Goal: Task Accomplishment & Management: Manage account settings

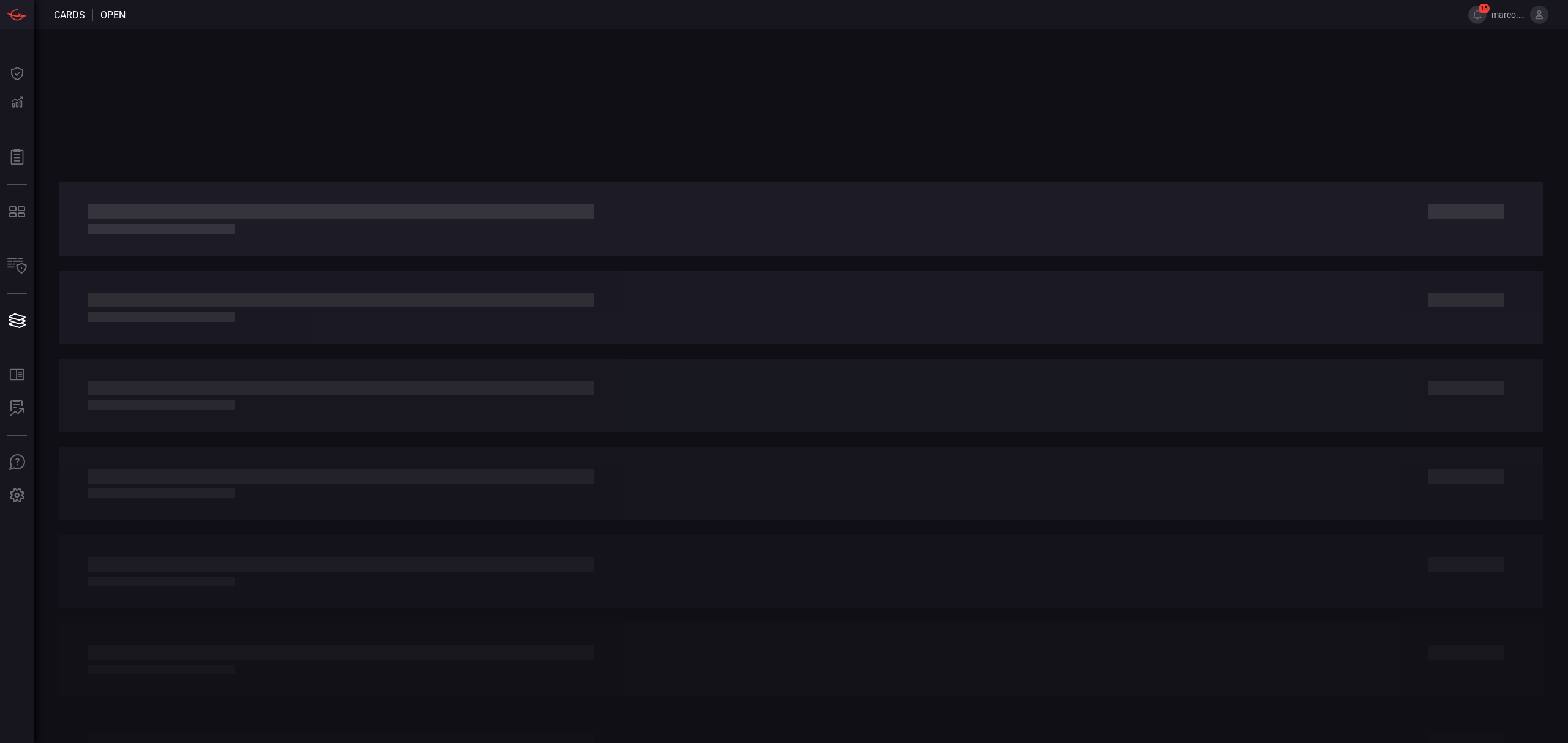
click at [431, 125] on div at bounding box center [801, 386] width 1534 height 714
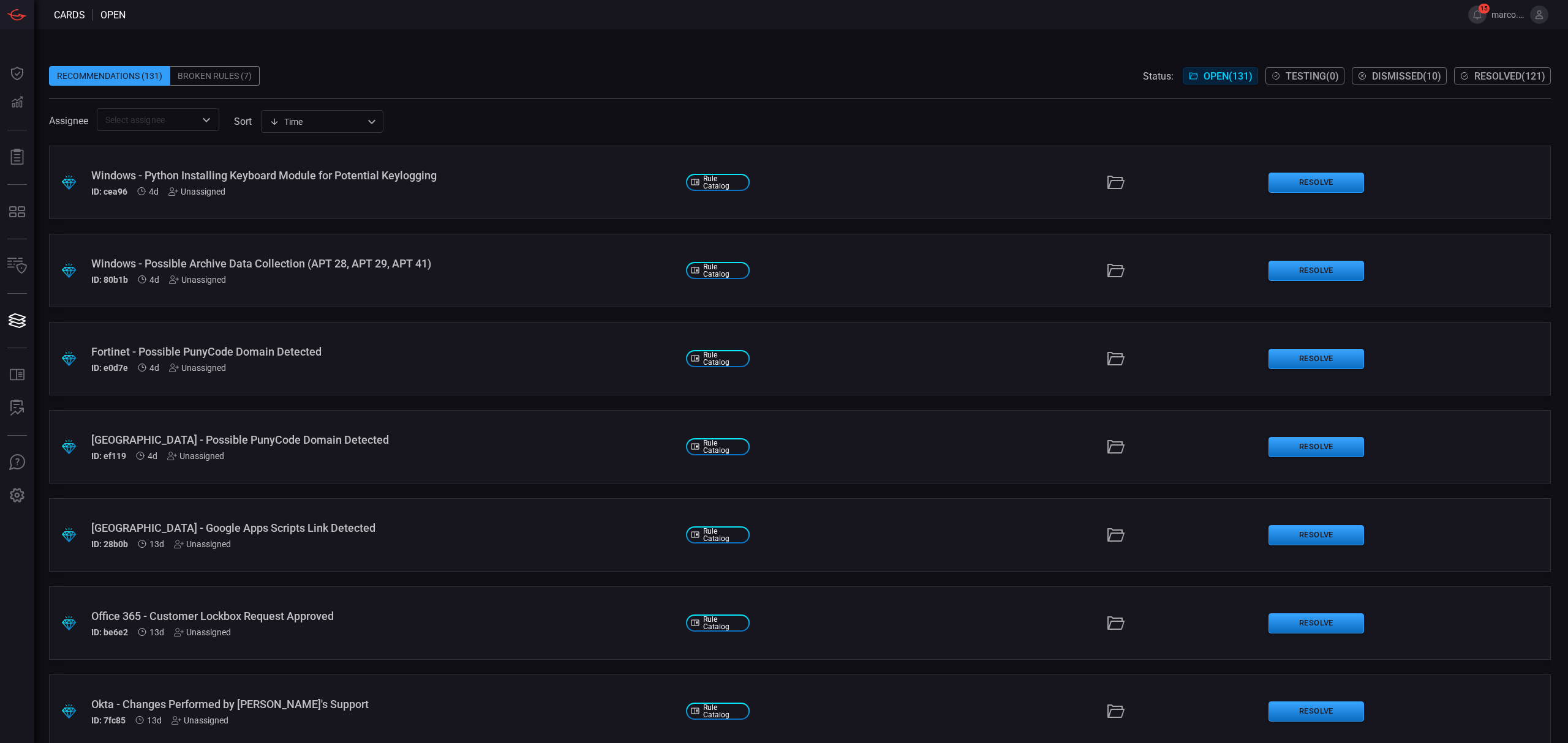
scroll to position [9161, 0]
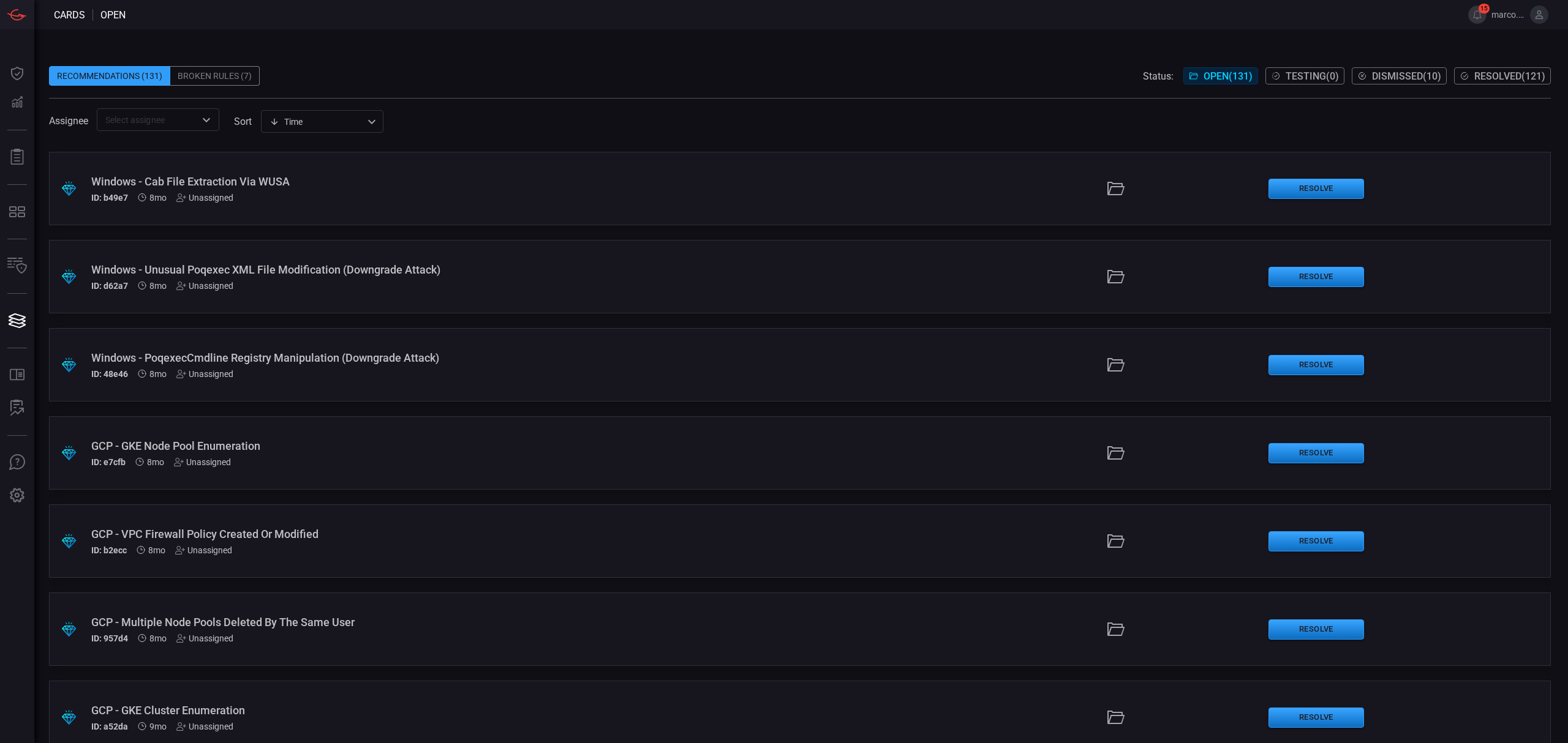
click at [191, 459] on div "Unassigned" at bounding box center [202, 462] width 57 height 10
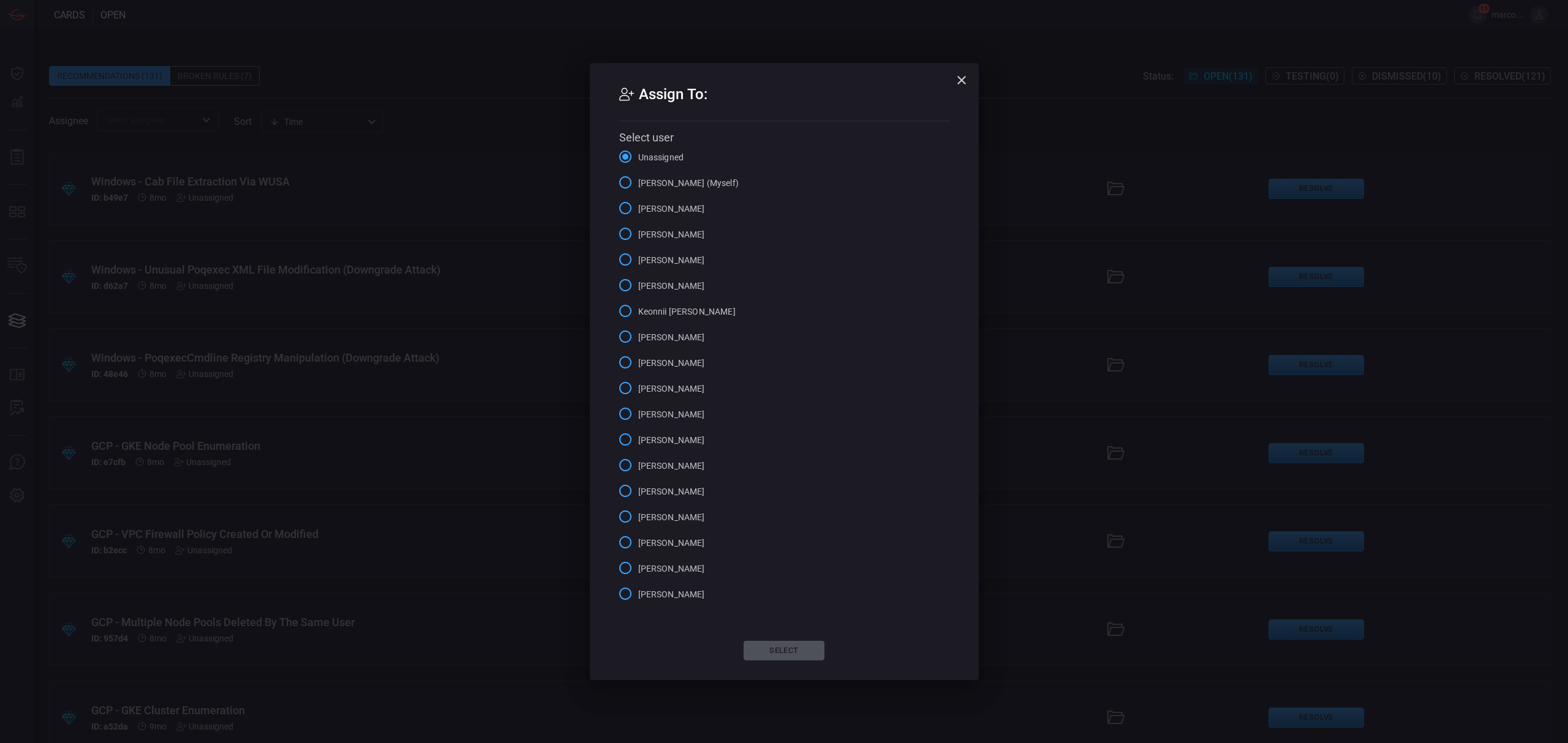
click at [662, 184] on span "[PERSON_NAME] (Myself)" at bounding box center [688, 183] width 100 height 13
click at [638, 184] on input "[PERSON_NAME] (Myself)" at bounding box center [625, 182] width 26 height 26
click at [776, 653] on button "Select" at bounding box center [784, 650] width 81 height 19
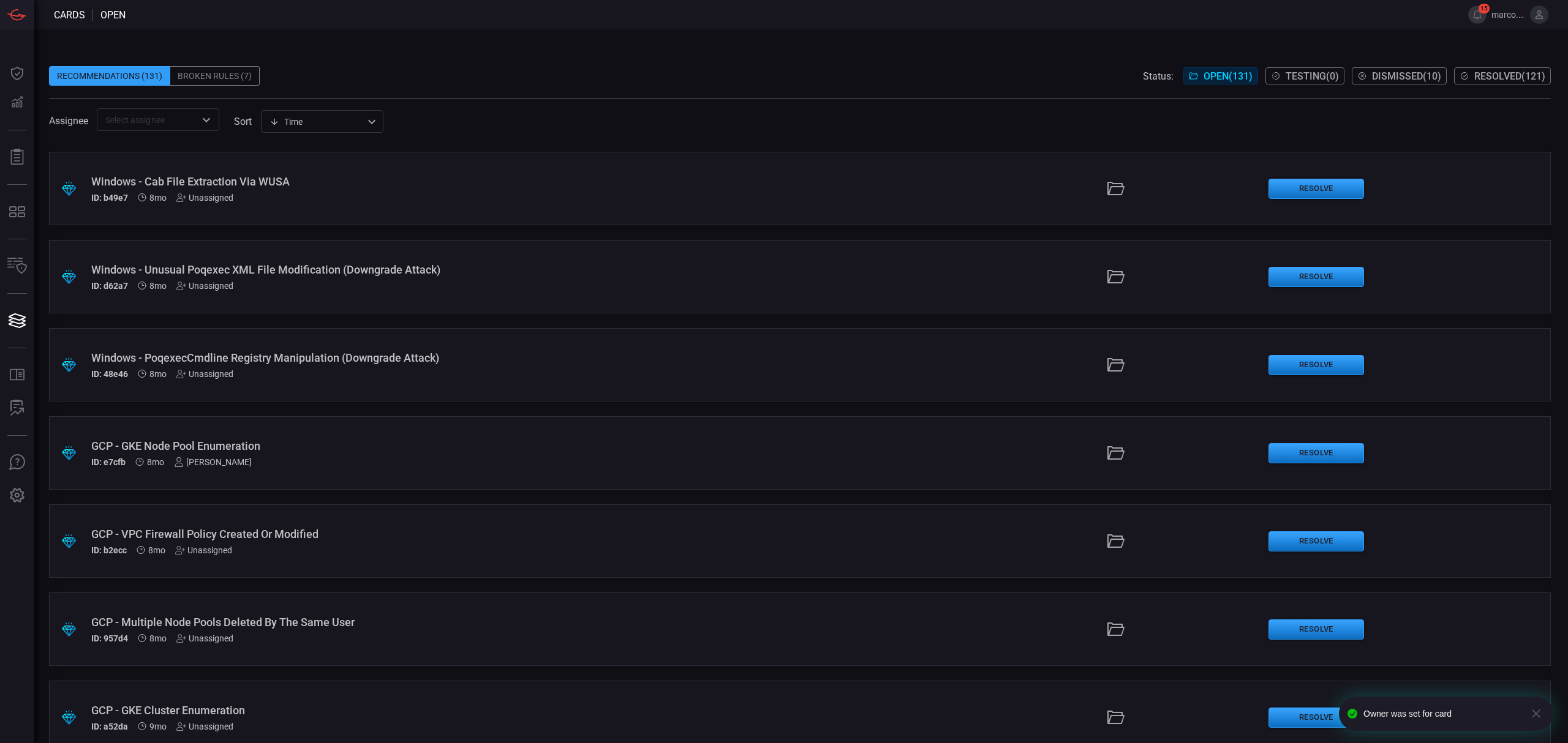
click at [439, 48] on span at bounding box center [800, 56] width 1502 height 18
click at [204, 463] on div "Unassigned" at bounding box center [204, 462] width 57 height 10
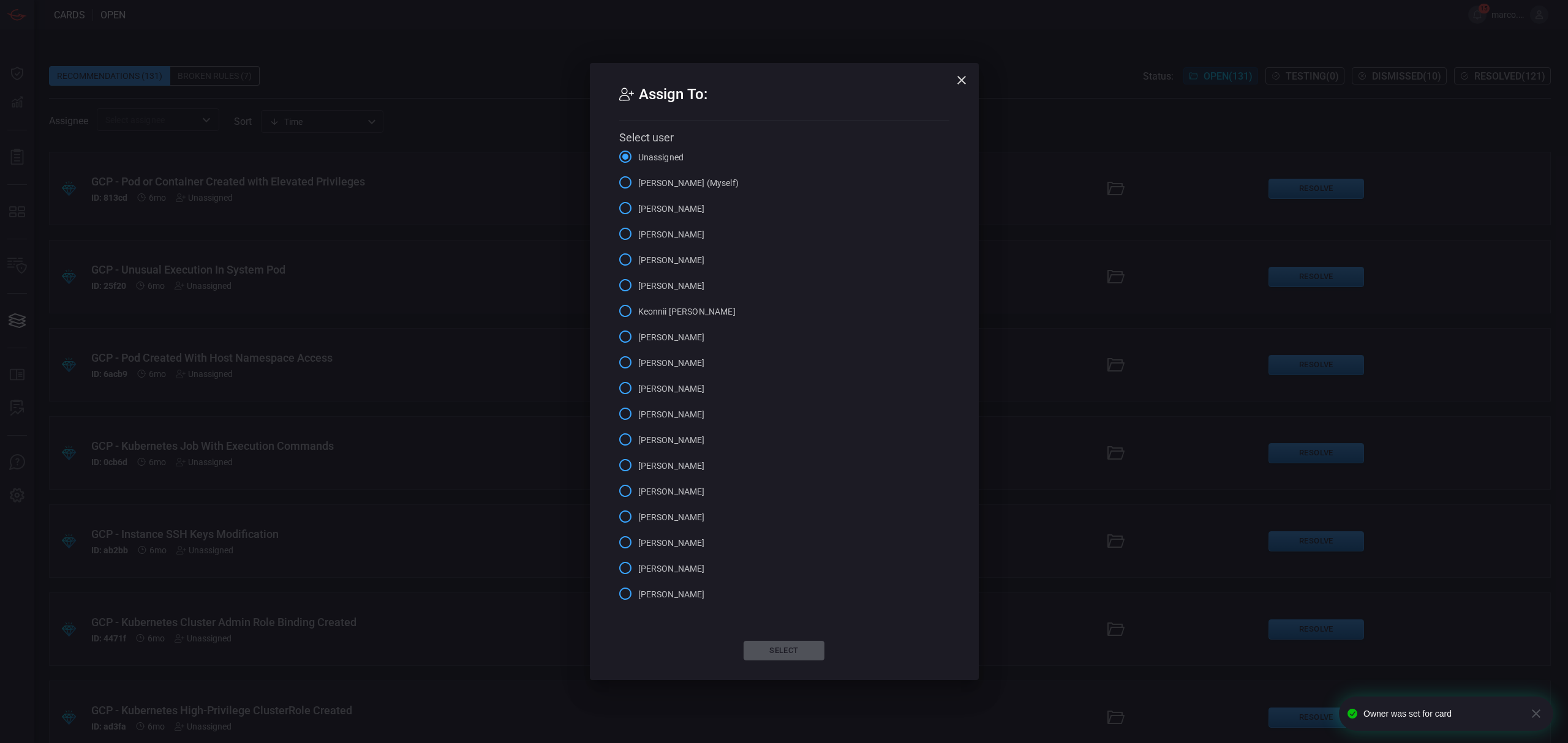
click at [630, 184] on input "[PERSON_NAME] (Myself)" at bounding box center [625, 182] width 26 height 26
click at [803, 647] on button "Select" at bounding box center [784, 650] width 81 height 19
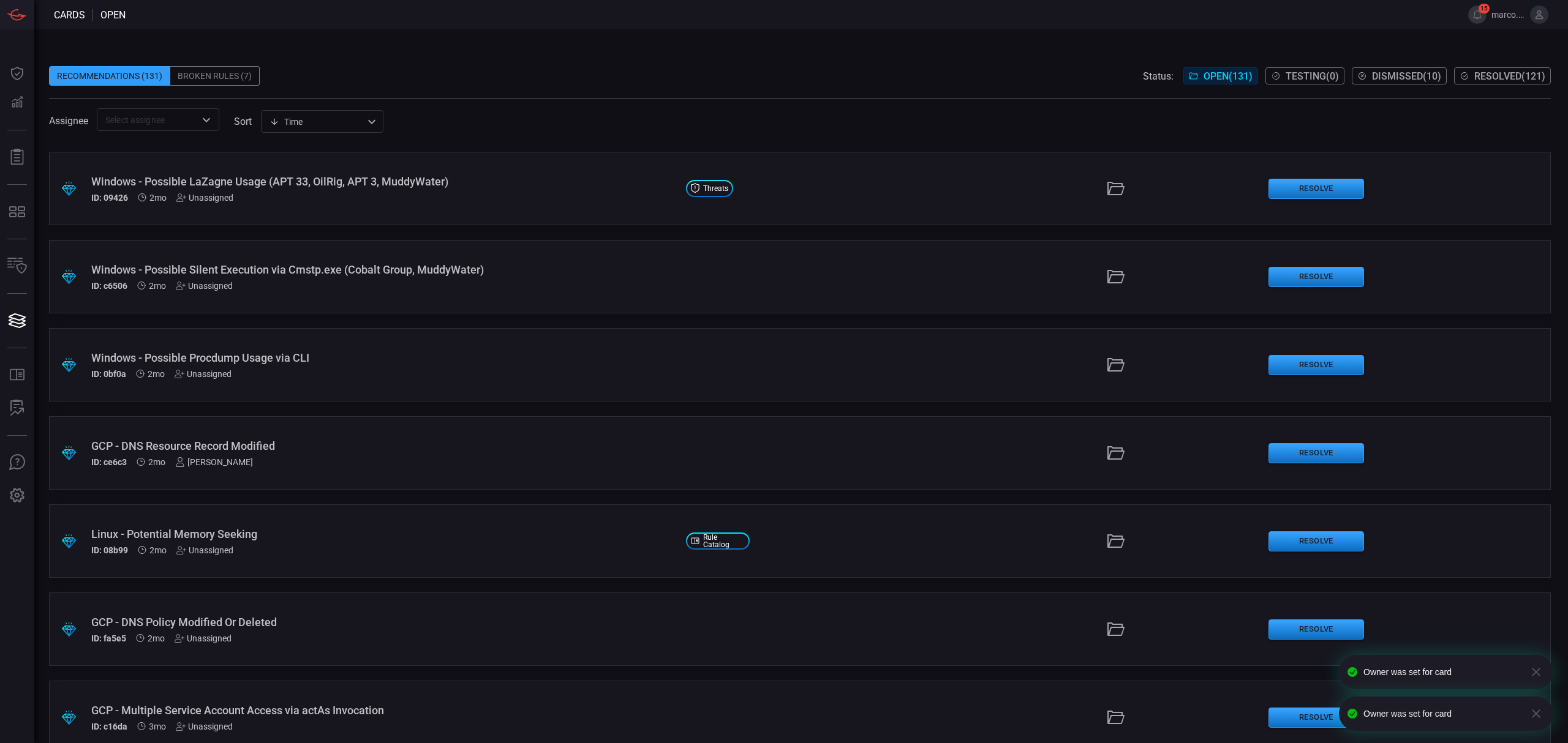
scroll to position [9426, 0]
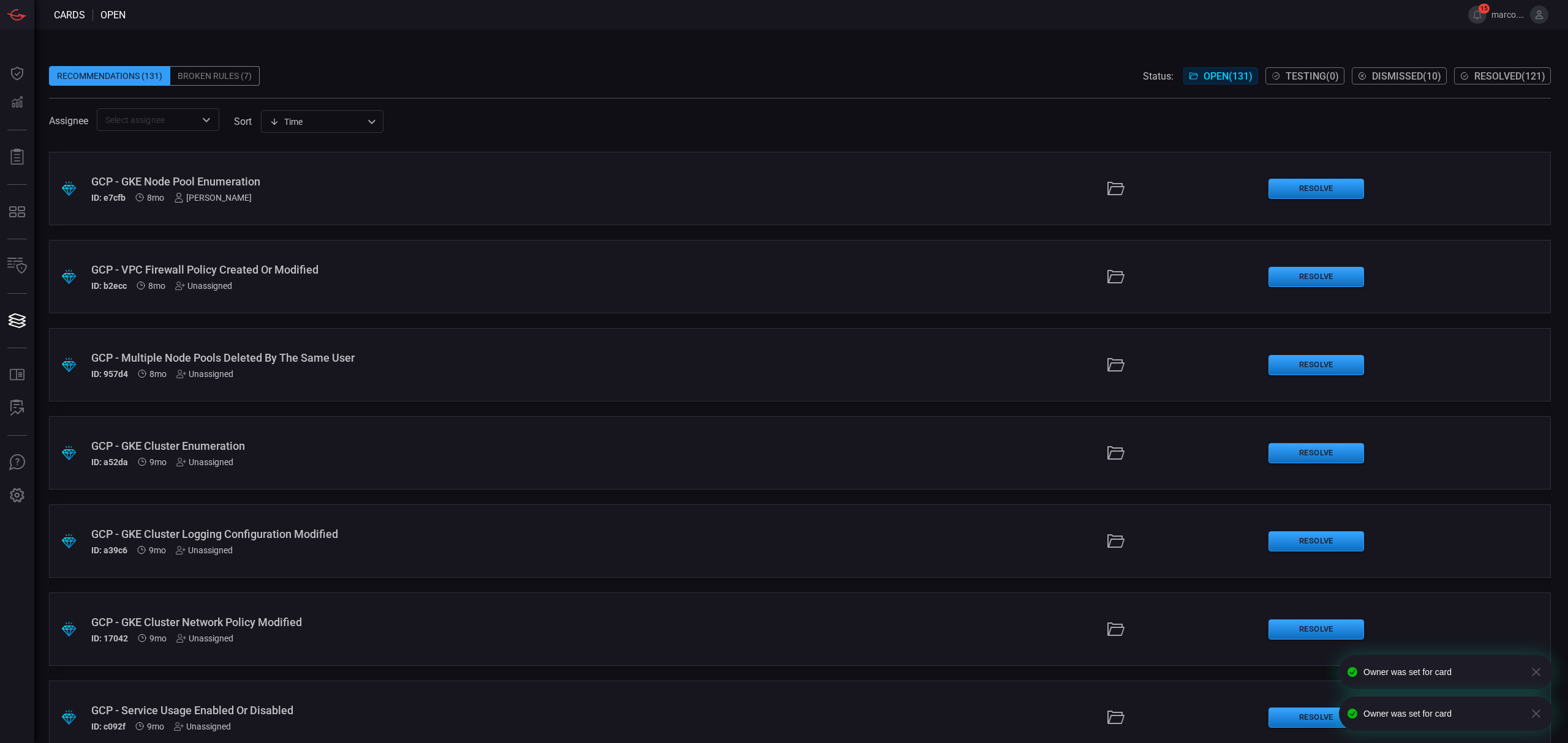
click at [197, 459] on div "Unassigned" at bounding box center [205, 462] width 57 height 10
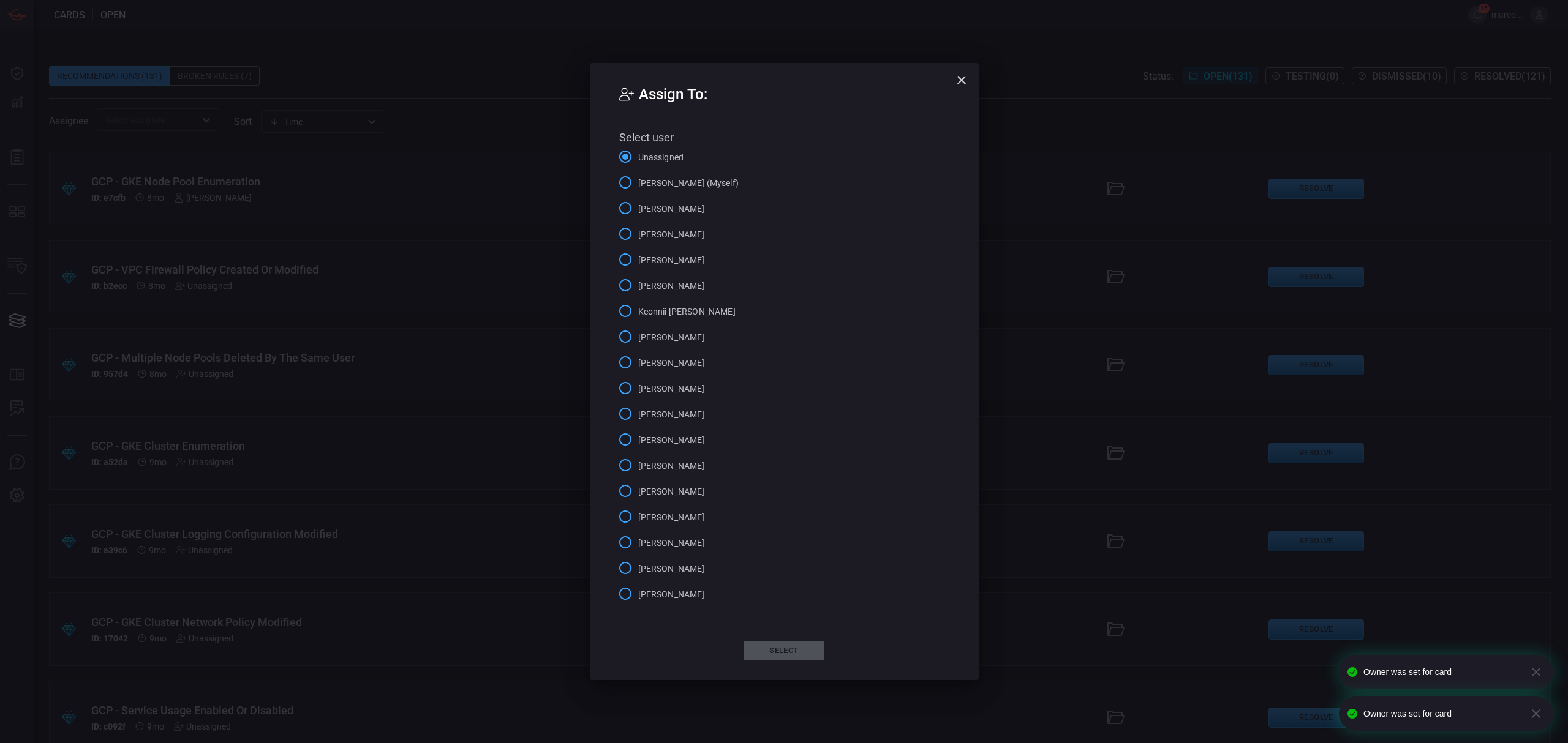
click at [642, 184] on span "[PERSON_NAME] (Myself)" at bounding box center [688, 183] width 100 height 13
click at [638, 184] on input "[PERSON_NAME] (Myself)" at bounding box center [625, 182] width 26 height 26
click at [816, 652] on button "Select" at bounding box center [784, 650] width 81 height 19
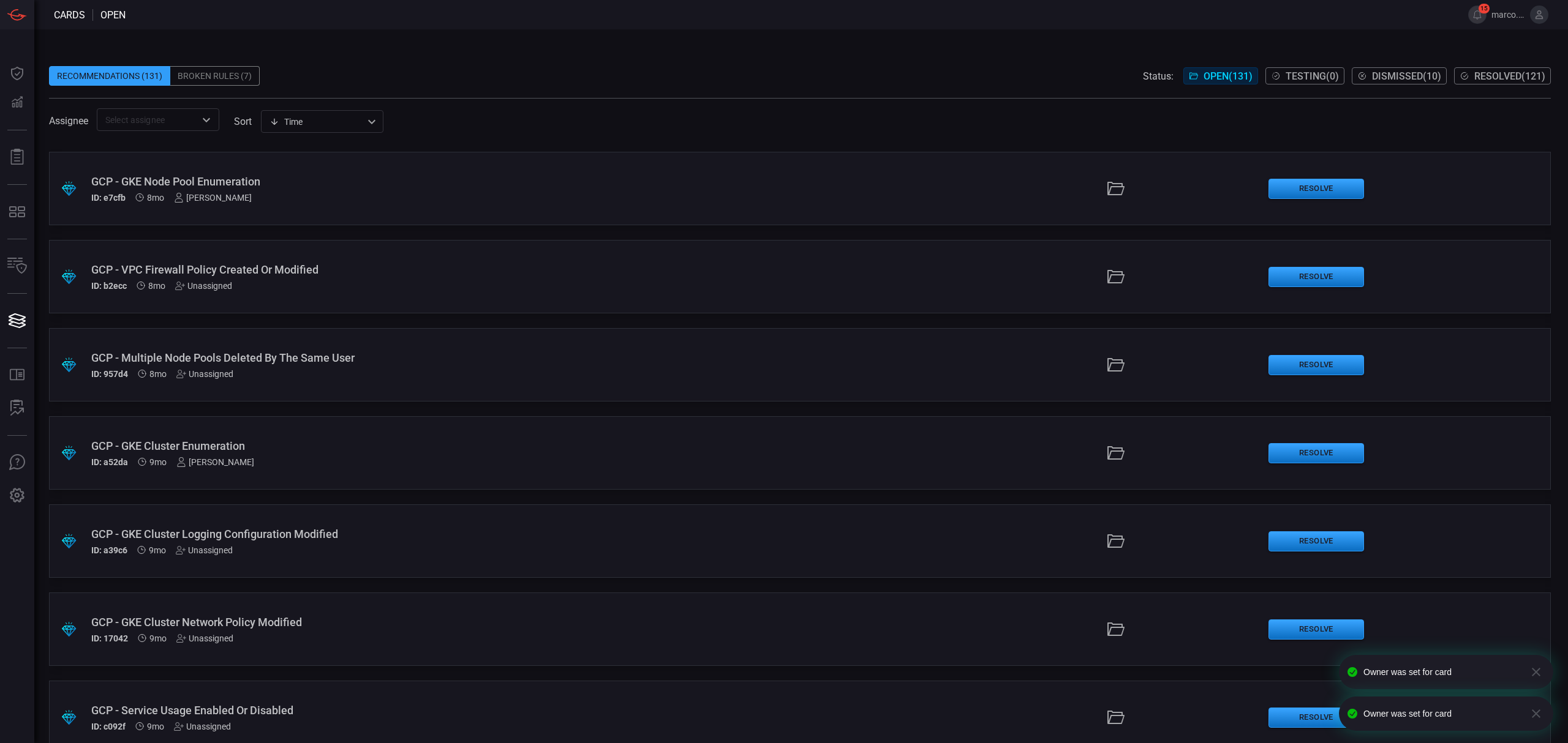
click at [181, 122] on input "text" at bounding box center [148, 120] width 95 height 15
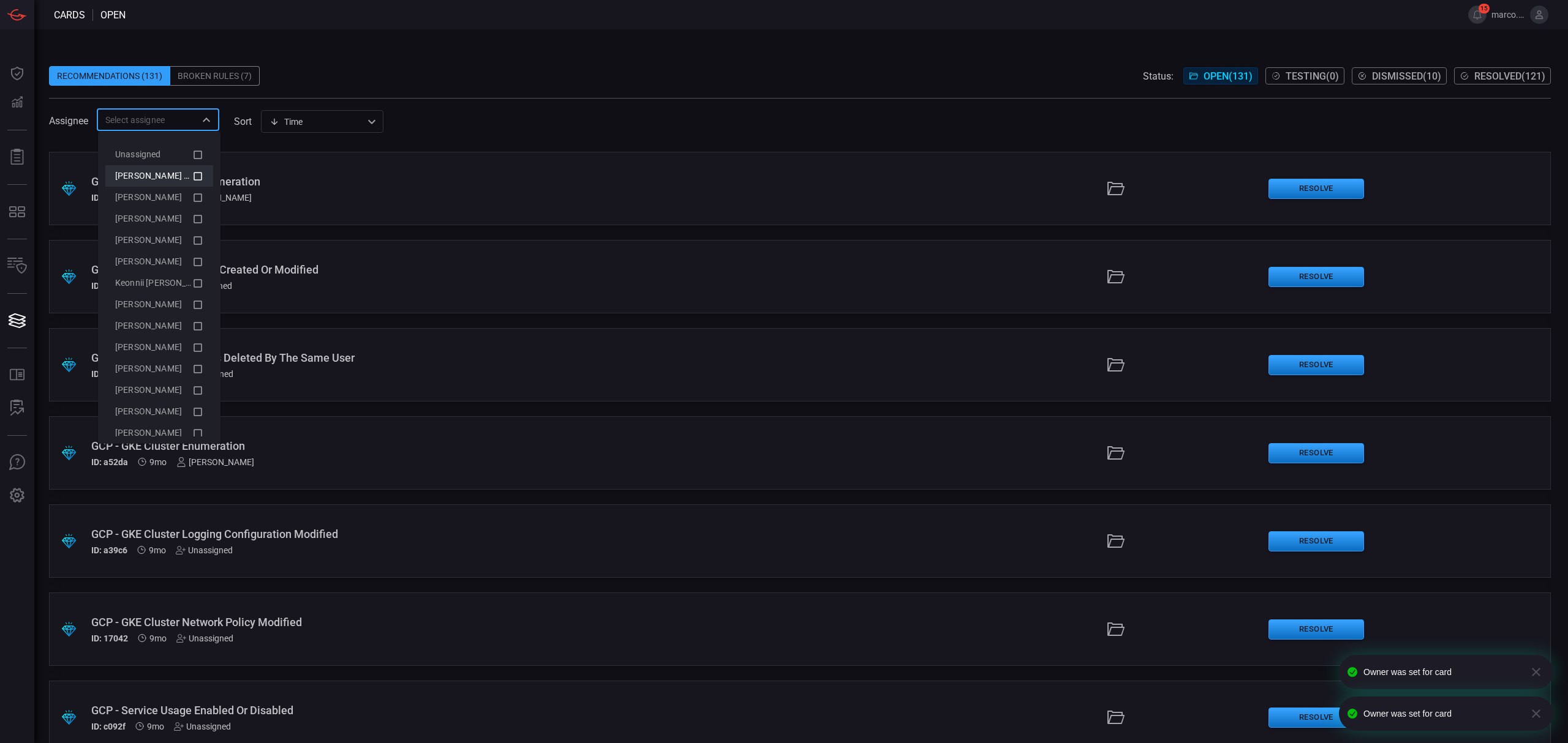
click at [193, 179] on icon at bounding box center [198, 176] width 9 height 9
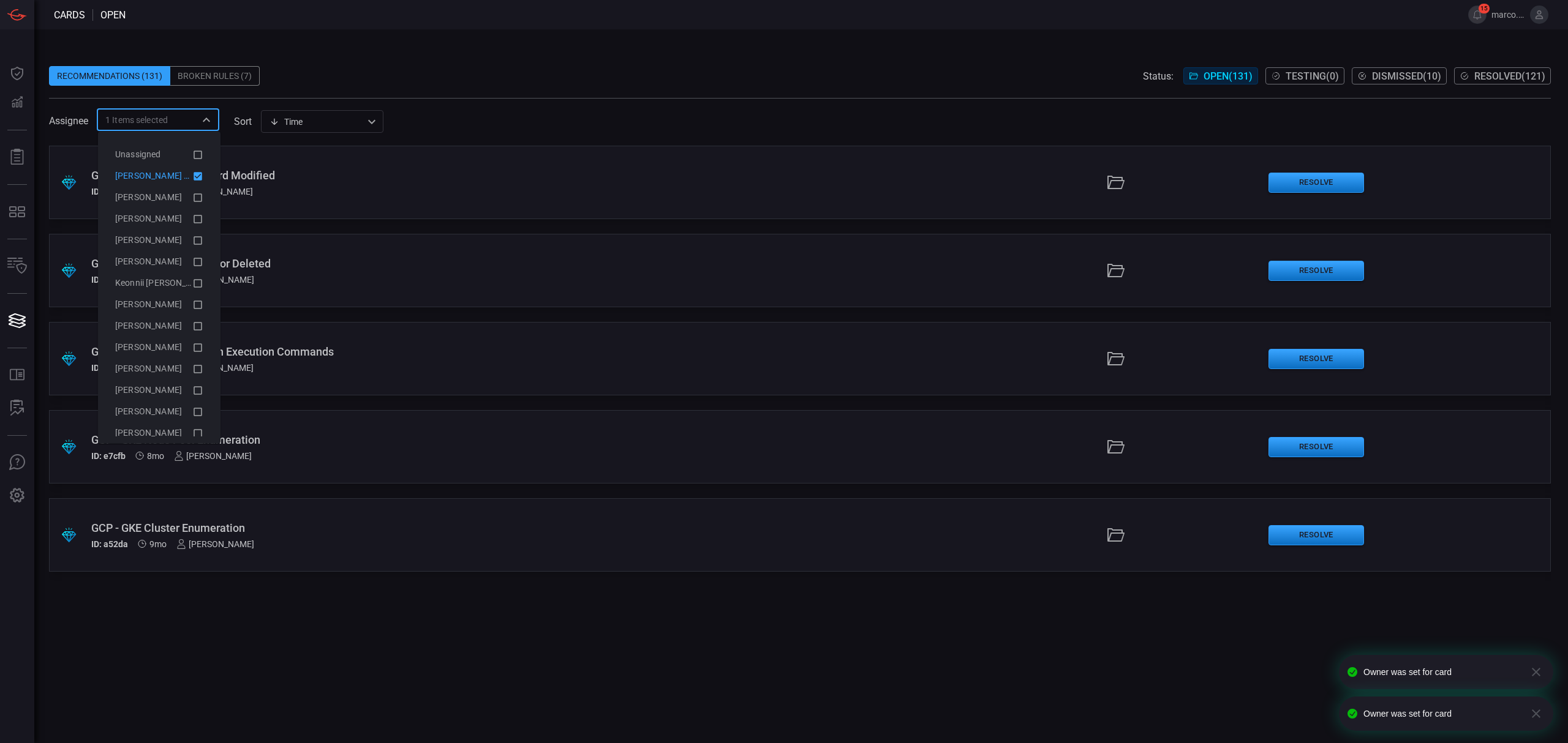
scroll to position [0, 0]
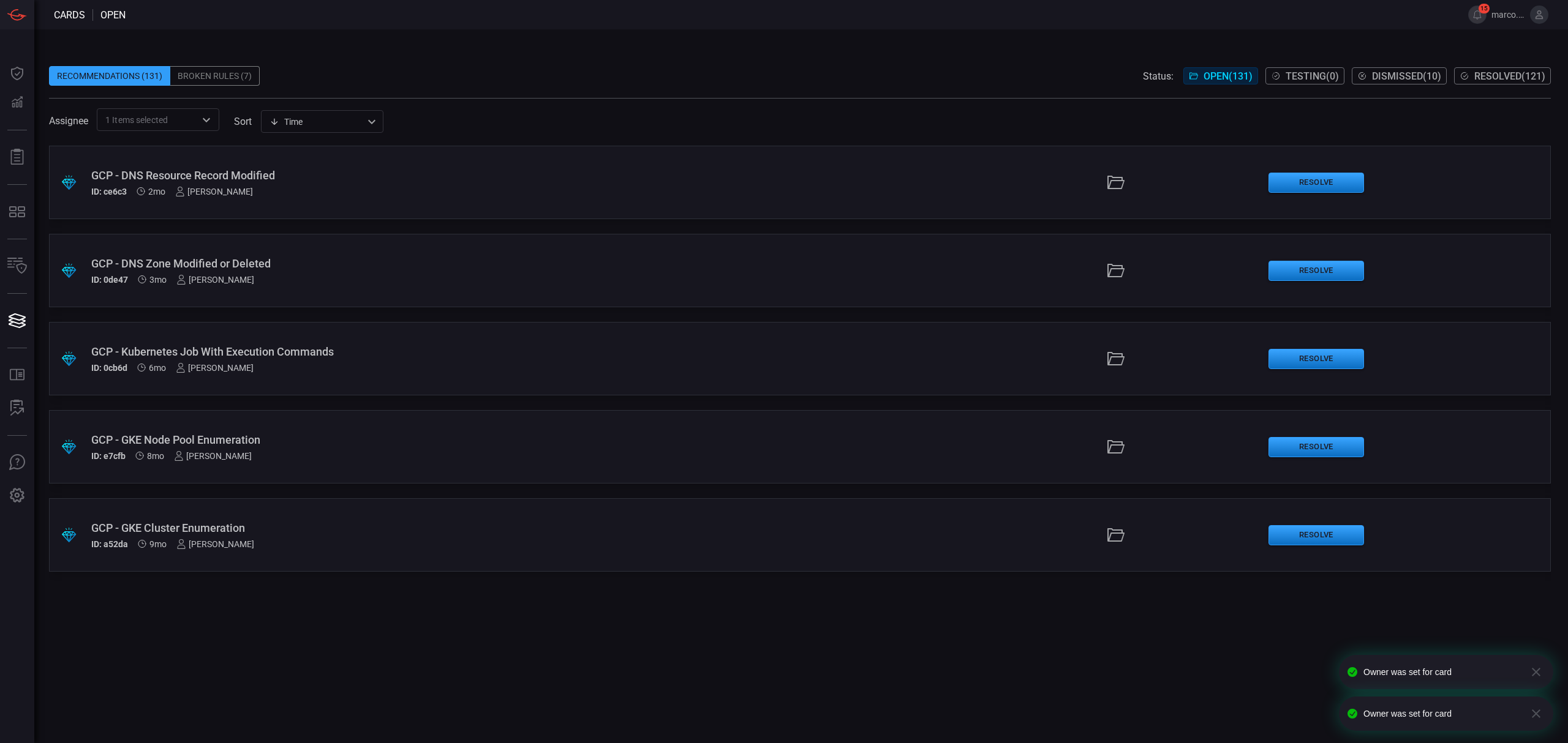
click at [693, 88] on span at bounding box center [800, 92] width 1502 height 13
click at [613, 677] on div ".suggested_cards_icon{fill:url(#suggested_cards_icon);} GCP - DNS Resource Reco…" at bounding box center [800, 444] width 1502 height 597
